Goal: Download file/media

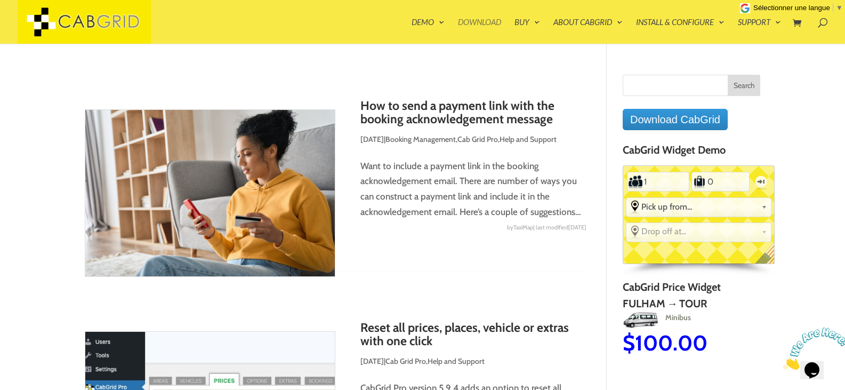
click at [491, 28] on link "Download" at bounding box center [479, 31] width 43 height 26
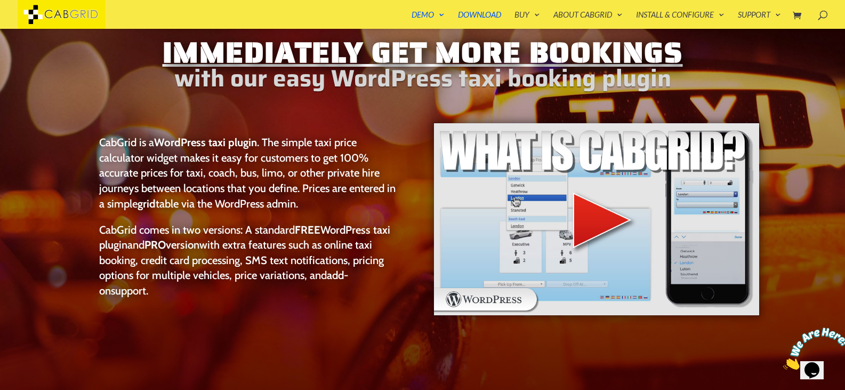
scroll to position [41, 0]
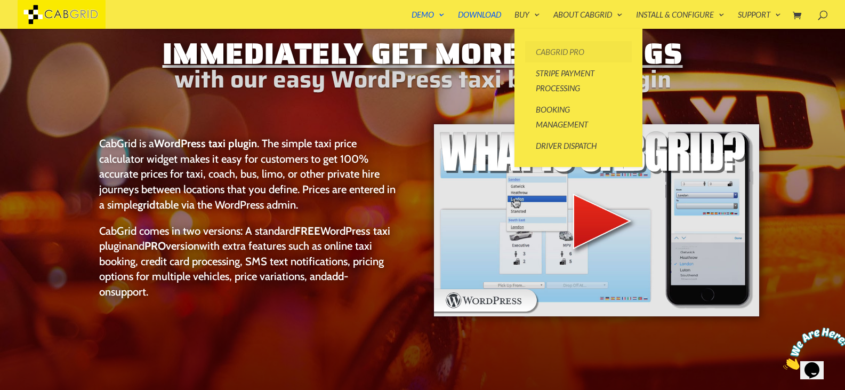
click at [547, 52] on link "CabGrid Pro" at bounding box center [578, 51] width 107 height 21
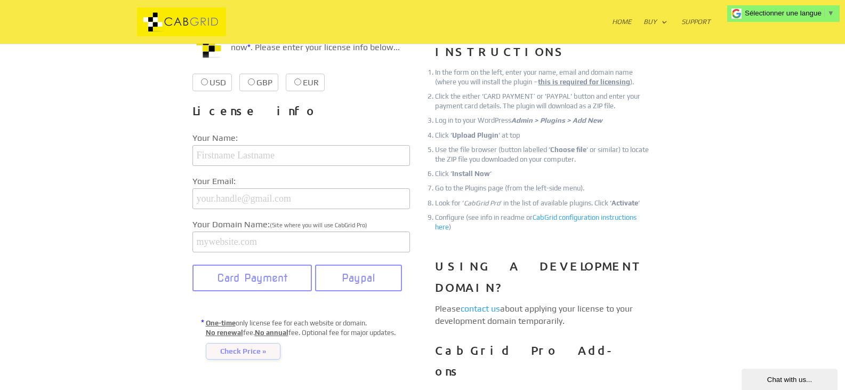
scroll to position [159, 0]
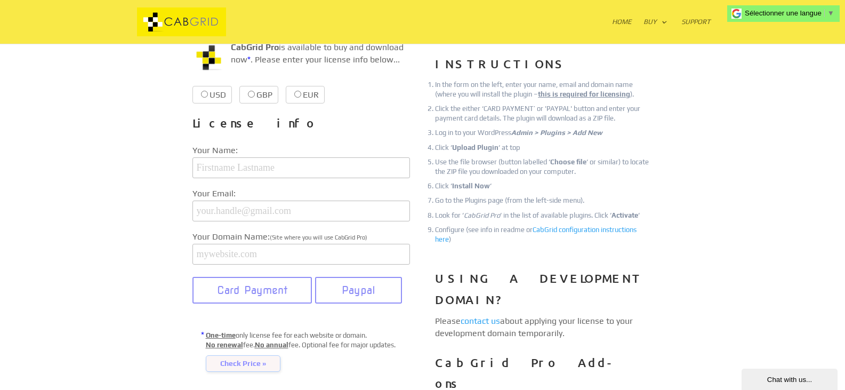
drag, startPoint x: 265, startPoint y: 365, endPoint x: 516, endPoint y: 78, distance: 380.9
click at [266, 365] on span "Check Price »" at bounding box center [243, 363] width 75 height 17
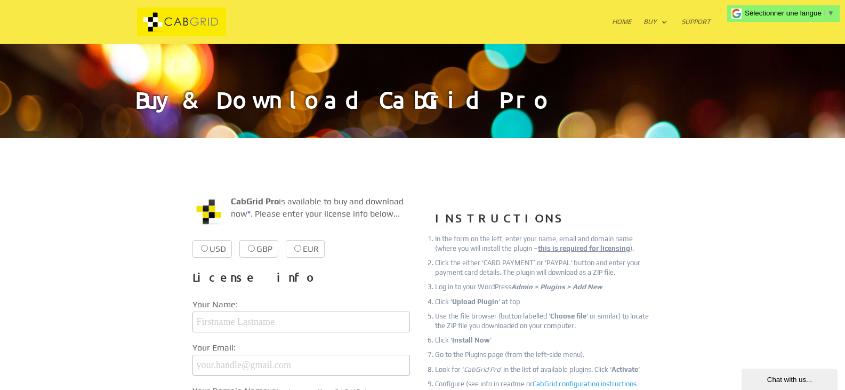
scroll to position [0, 0]
